Goal: Task Accomplishment & Management: Use online tool/utility

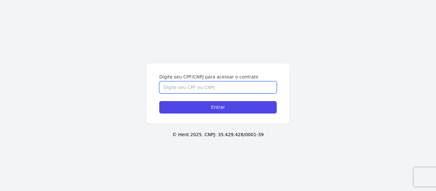
click at [194, 87] on input "Digite seu CPF/CNPJ para acessar o contrato" at bounding box center [217, 87] width 117 height 12
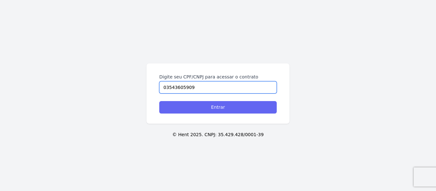
type input "03543605909"
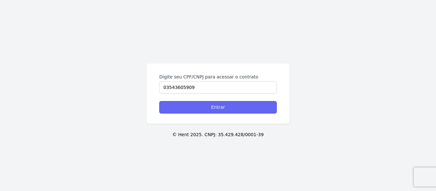
click at [214, 109] on input "Entrar" at bounding box center [217, 107] width 117 height 12
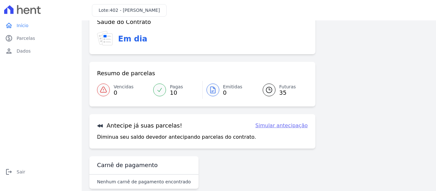
scroll to position [19, 0]
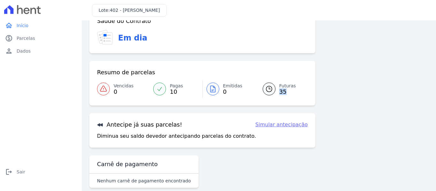
drag, startPoint x: 427, startPoint y: 82, endPoint x: 423, endPoint y: 100, distance: 18.7
click at [423, 100] on div "Login realizado com sucesso! Confirme os seus contatos Email [EMAIL_ADDRESS][DO…" at bounding box center [259, 101] width 354 height 199
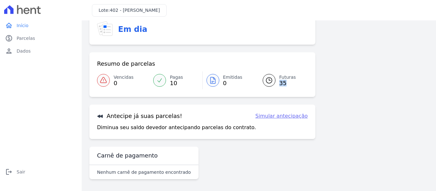
scroll to position [28, 0]
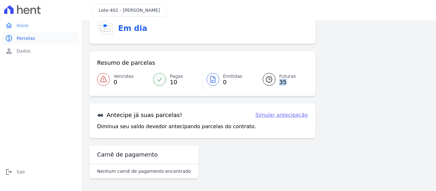
click at [31, 39] on span "Parcelas" at bounding box center [26, 38] width 19 height 6
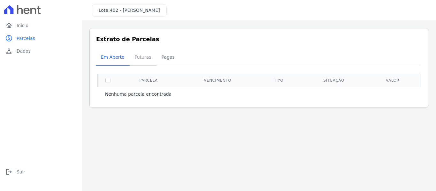
click at [138, 58] on span "Futuras" at bounding box center [143, 57] width 24 height 13
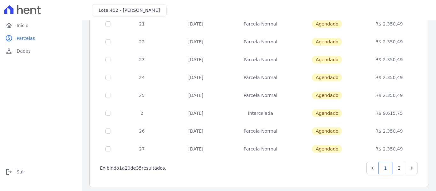
scroll to position [290, 0]
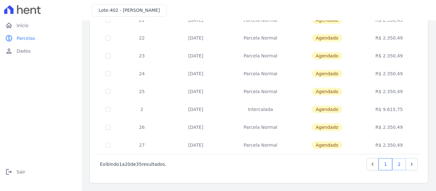
click at [395, 164] on link "2" at bounding box center [399, 164] width 14 height 12
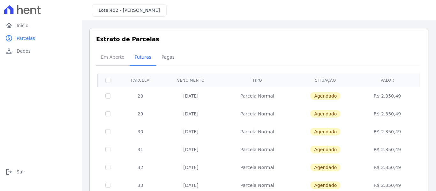
click at [114, 58] on span "Em Aberto" at bounding box center [112, 57] width 31 height 13
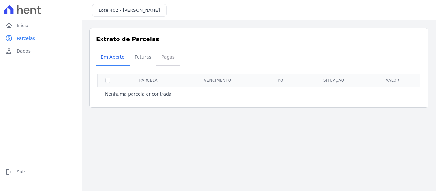
click at [162, 58] on span "Pagas" at bounding box center [168, 57] width 21 height 13
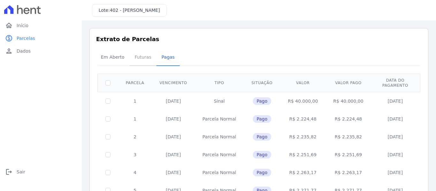
click at [141, 56] on span "Futuras" at bounding box center [143, 57] width 24 height 13
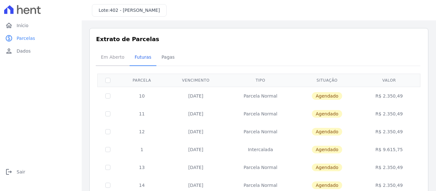
click at [105, 55] on span "Em Aberto" at bounding box center [112, 57] width 31 height 13
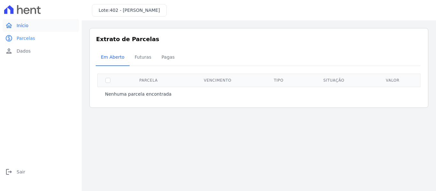
click at [26, 24] on span "Início" at bounding box center [23, 25] width 12 height 6
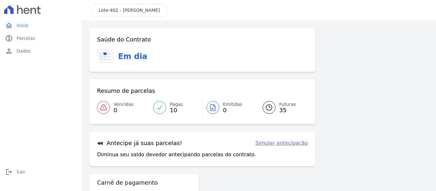
click at [285, 145] on link "Simular antecipação" at bounding box center [281, 143] width 52 height 8
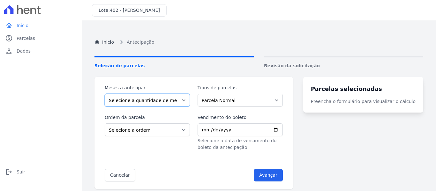
click at [189, 101] on select "Selecione a quantidade de meses a antecipar 1 2 3 4 5 6 7 8 9 10 11 12 13 14 15…" at bounding box center [147, 100] width 85 height 13
click at [258, 12] on div "Lote: 402 - [PERSON_NAME]" at bounding box center [259, 10] width 354 height 20
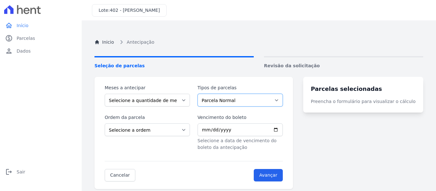
click at [283, 100] on select "Parcela Normal Intercalada Financiamento CEF" at bounding box center [240, 100] width 85 height 13
select select "interleaved"
click at [201, 94] on select "Parcela Normal Intercalada Financiamento CEF" at bounding box center [240, 100] width 85 height 13
click at [186, 131] on select "Selecione a ordem Últimas parcelas Primeiras parcelas" at bounding box center [147, 129] width 85 height 13
select select "beginning"
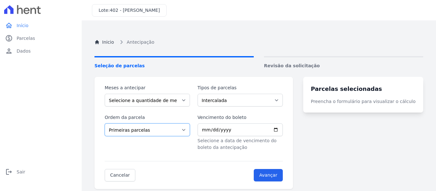
click at [105, 123] on select "Selecione a ordem Últimas parcelas Primeiras parcelas" at bounding box center [147, 129] width 85 height 13
click at [209, 132] on input "Vencimento do boleto" at bounding box center [240, 129] width 85 height 13
type input "[DATE]"
click at [283, 150] on p "Selecione a data de vencimento do boleto da antecipação" at bounding box center [240, 144] width 85 height 13
click at [283, 175] on input "Avançar" at bounding box center [268, 175] width 29 height 12
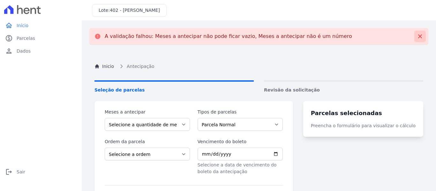
click at [417, 36] on icon at bounding box center [420, 36] width 6 height 6
